Goal: Use online tool/utility: Utilize a website feature to perform a specific function

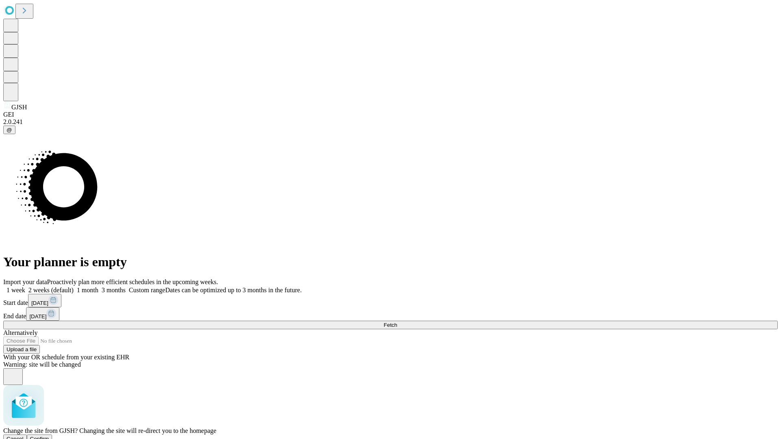
click at [49, 436] on span "Confirm" at bounding box center [39, 439] width 19 height 6
click at [74, 287] on label "2 weeks (default)" at bounding box center [49, 290] width 48 height 7
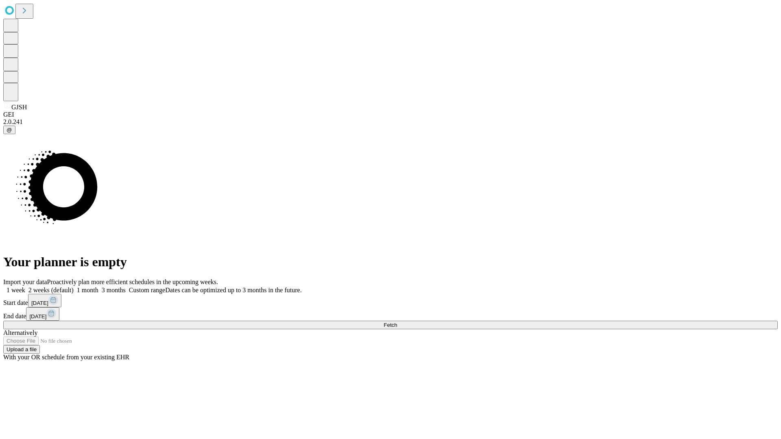
click at [397, 322] on span "Fetch" at bounding box center [389, 325] width 13 height 6
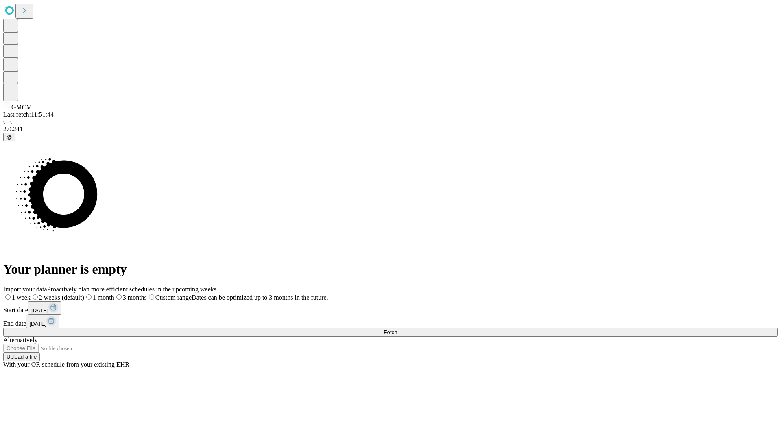
click at [84, 294] on label "2 weeks (default)" at bounding box center [57, 297] width 54 height 7
click at [397, 329] on span "Fetch" at bounding box center [389, 332] width 13 height 6
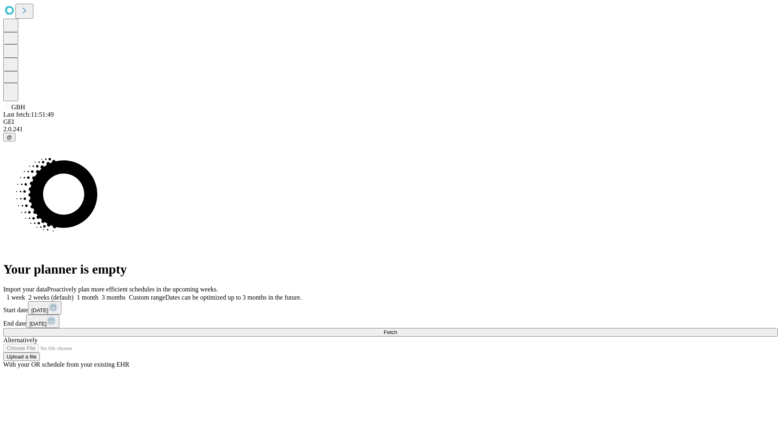
click at [74, 294] on label "2 weeks (default)" at bounding box center [49, 297] width 48 height 7
click at [397, 329] on span "Fetch" at bounding box center [389, 332] width 13 height 6
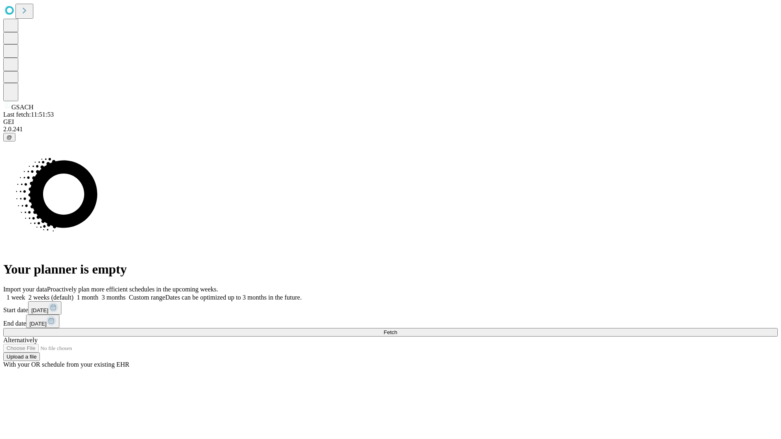
click at [74, 294] on label "2 weeks (default)" at bounding box center [49, 297] width 48 height 7
click at [397, 329] on span "Fetch" at bounding box center [389, 332] width 13 height 6
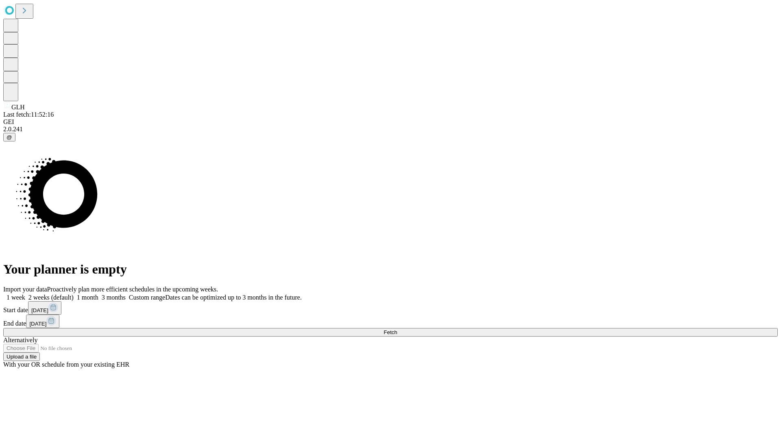
click at [74, 294] on label "2 weeks (default)" at bounding box center [49, 297] width 48 height 7
click at [397, 329] on span "Fetch" at bounding box center [389, 332] width 13 height 6
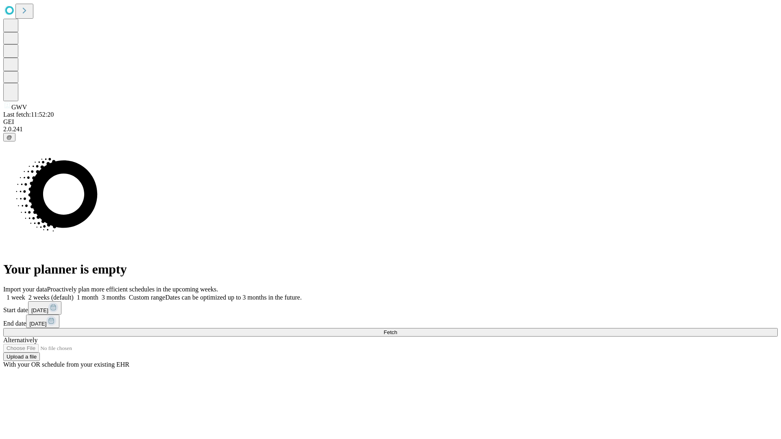
click at [74, 294] on label "2 weeks (default)" at bounding box center [49, 297] width 48 height 7
click at [397, 329] on span "Fetch" at bounding box center [389, 332] width 13 height 6
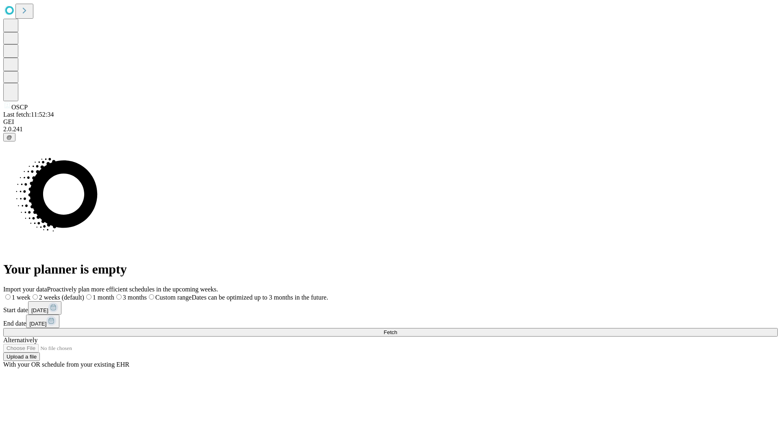
click at [84, 294] on label "2 weeks (default)" at bounding box center [57, 297] width 54 height 7
click at [397, 329] on span "Fetch" at bounding box center [389, 332] width 13 height 6
